Goal: Find specific page/section: Find specific page/section

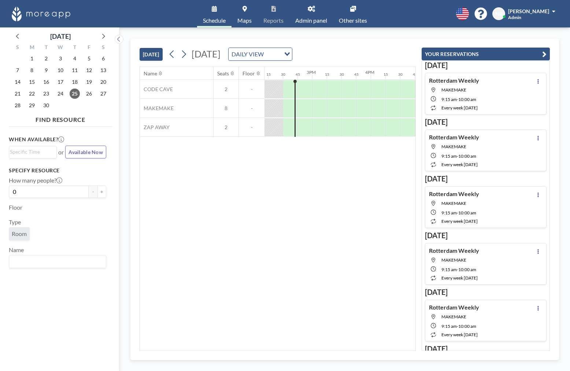
scroll to position [0, 835]
click at [306, 11] on link "Admin panel" at bounding box center [311, 13] width 44 height 27
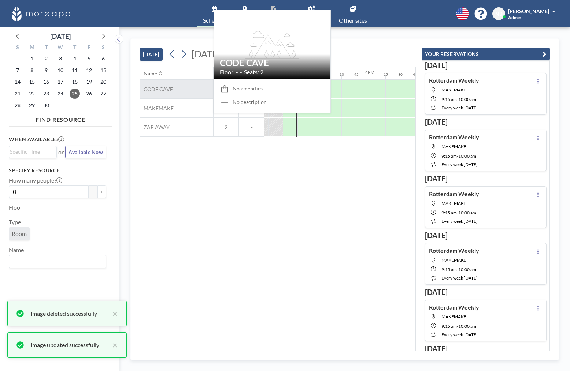
scroll to position [0, 835]
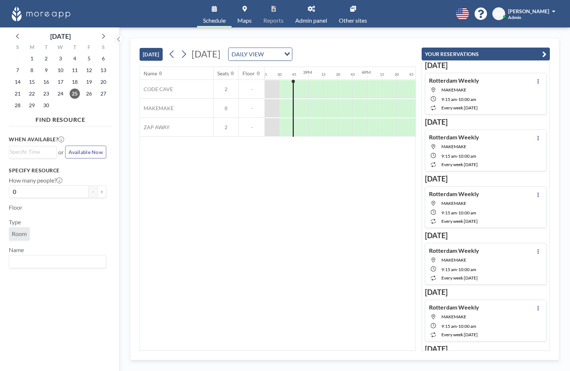
click at [318, 14] on link "Admin panel" at bounding box center [311, 13] width 44 height 27
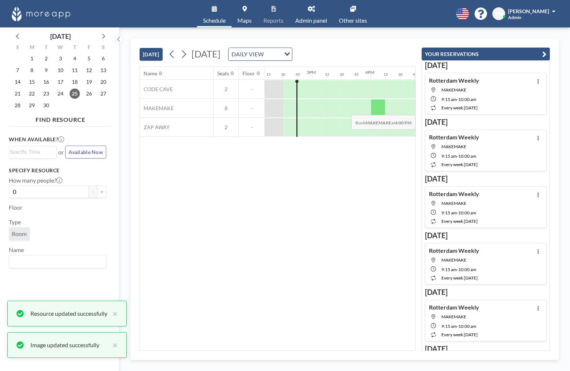
scroll to position [0, 835]
